Goal: Information Seeking & Learning: Check status

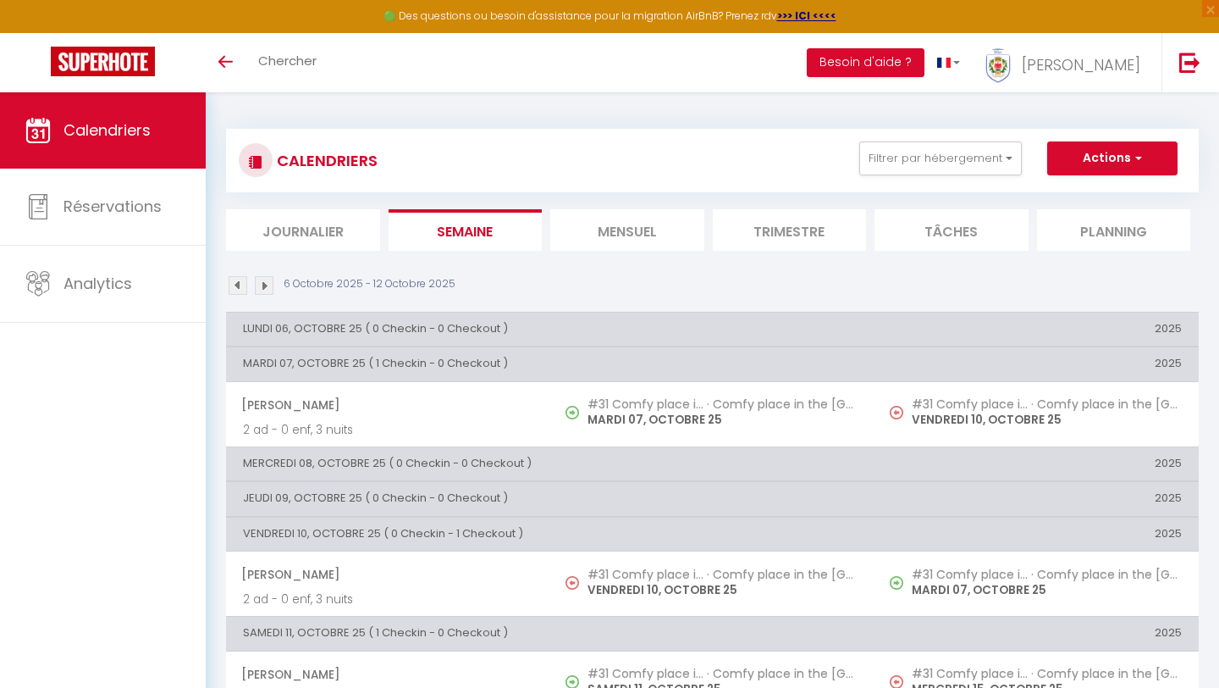
click at [618, 226] on li "Mensuel" at bounding box center [627, 229] width 154 height 41
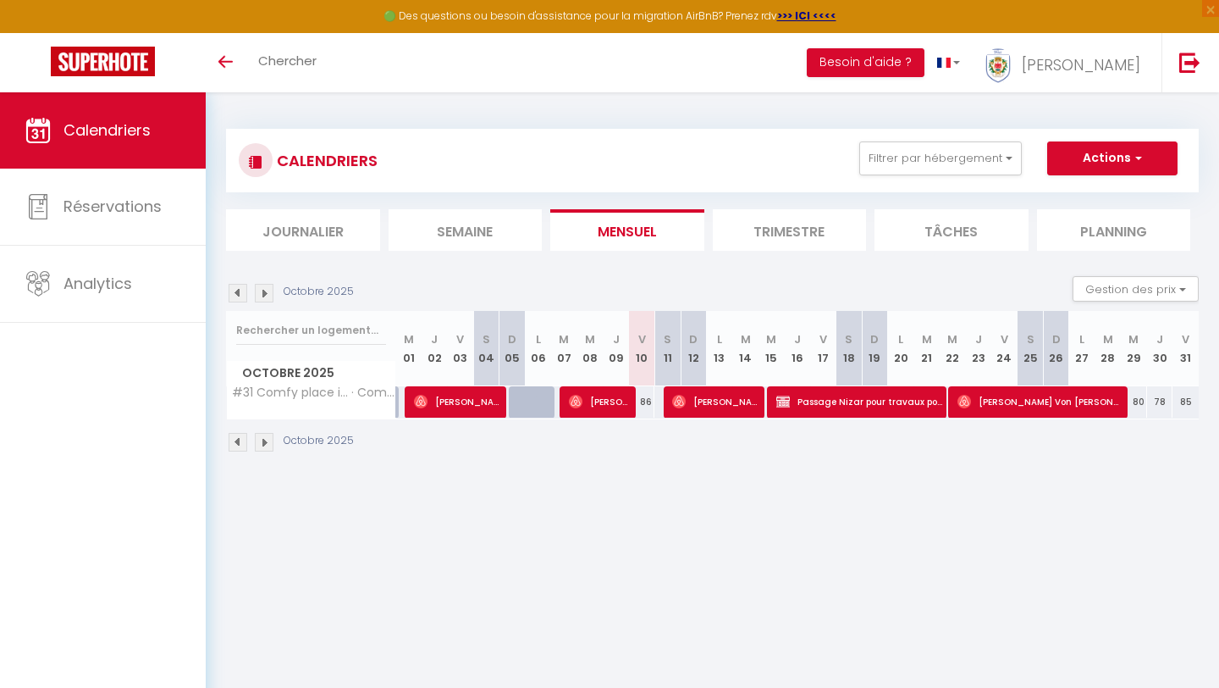
click at [782, 232] on li "Trimestre" at bounding box center [790, 229] width 154 height 41
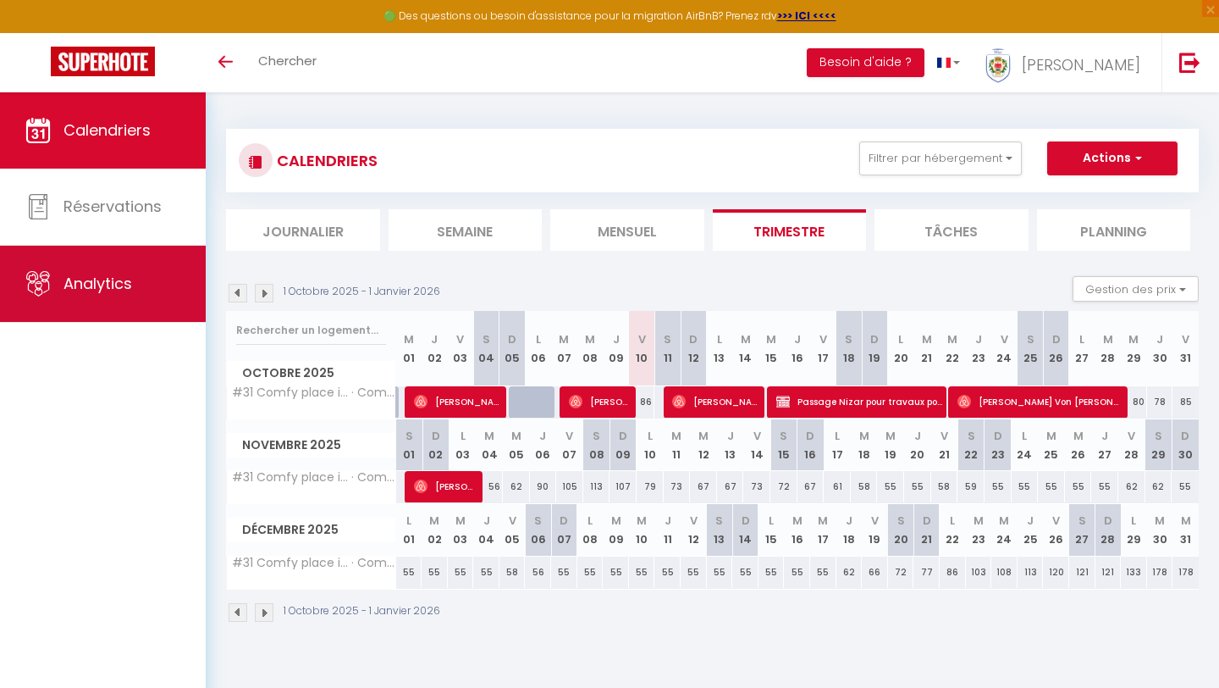
click at [101, 275] on span "Analytics" at bounding box center [98, 283] width 69 height 21
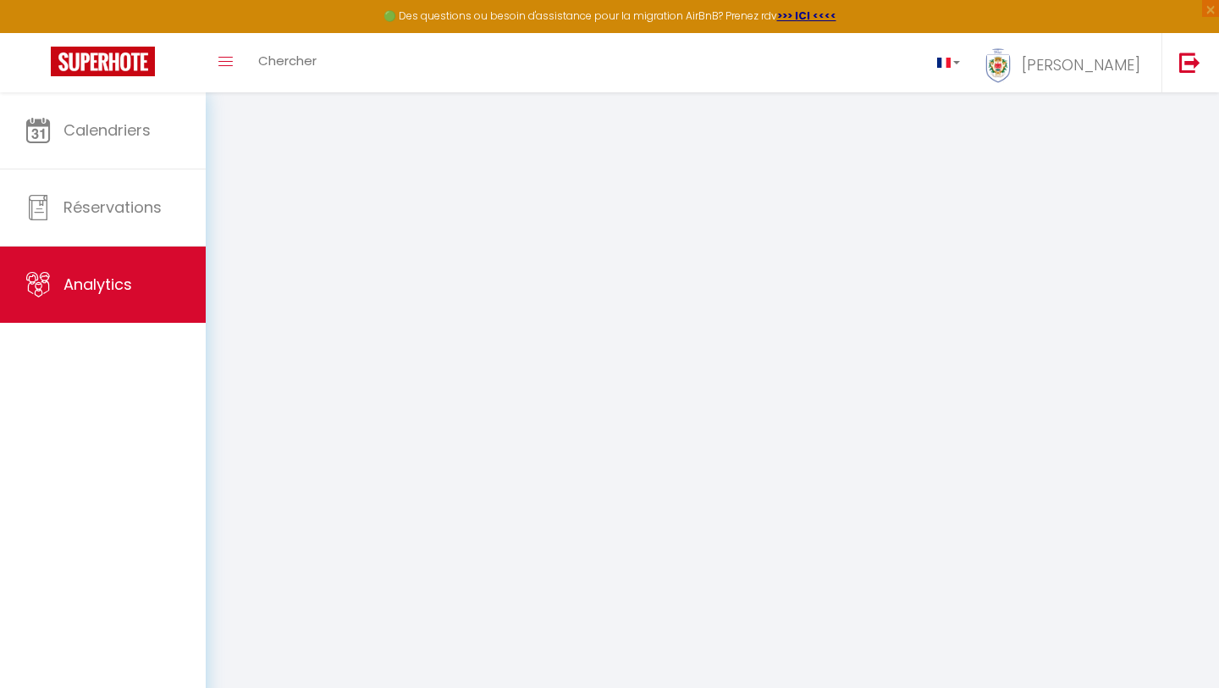
select select "2025"
select select "10"
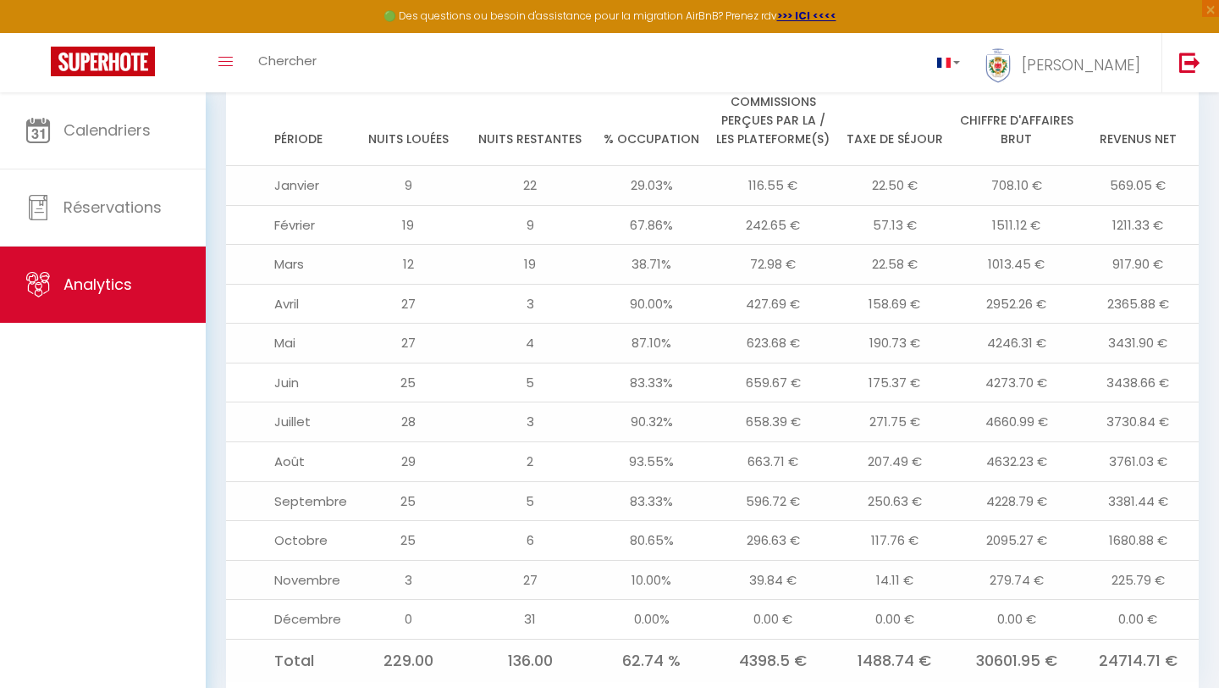
scroll to position [1790, 0]
